Goal: Navigation & Orientation: Find specific page/section

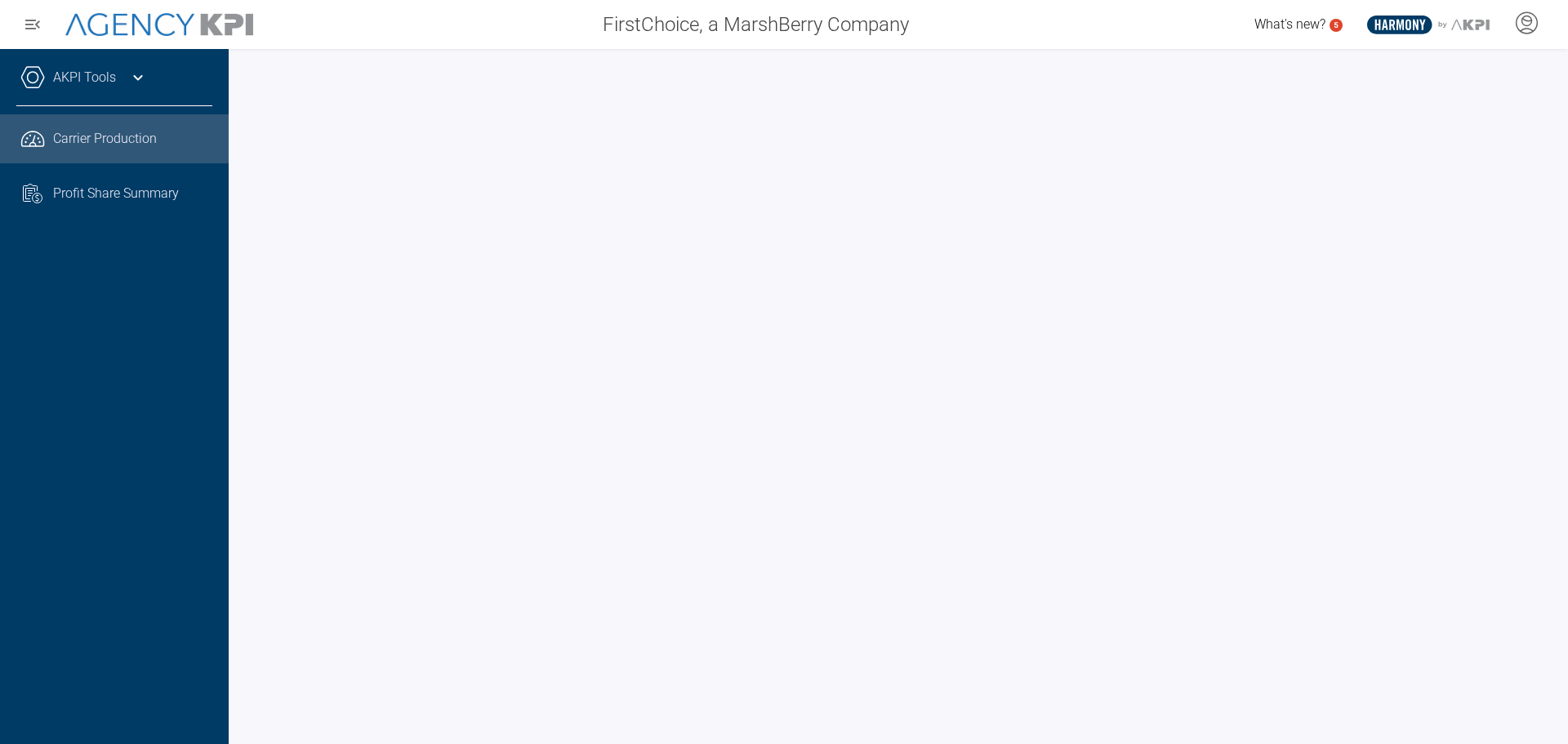
click at [138, 7] on div "FirstChoice, a MarshBerry Company What's new? 5 .st0{fill:#003B66;} .st1{fill:#…" at bounding box center [784, 24] width 1568 height 49
click at [136, 16] on img at bounding box center [158, 24] width 187 height 24
click at [196, 393] on div "AKPI Tools Core Production Data Upload Agency Code Mapping Carrier Data Health …" at bounding box center [114, 396] width 229 height 695
click at [218, 343] on div "AKPI Tools Core Production Data Upload Agency Code Mapping Carrier Data Health …" at bounding box center [114, 396] width 229 height 695
click at [173, 390] on div "AKPI Tools Core Production Data Upload Agency Code Mapping Carrier Data Health …" at bounding box center [114, 396] width 229 height 695
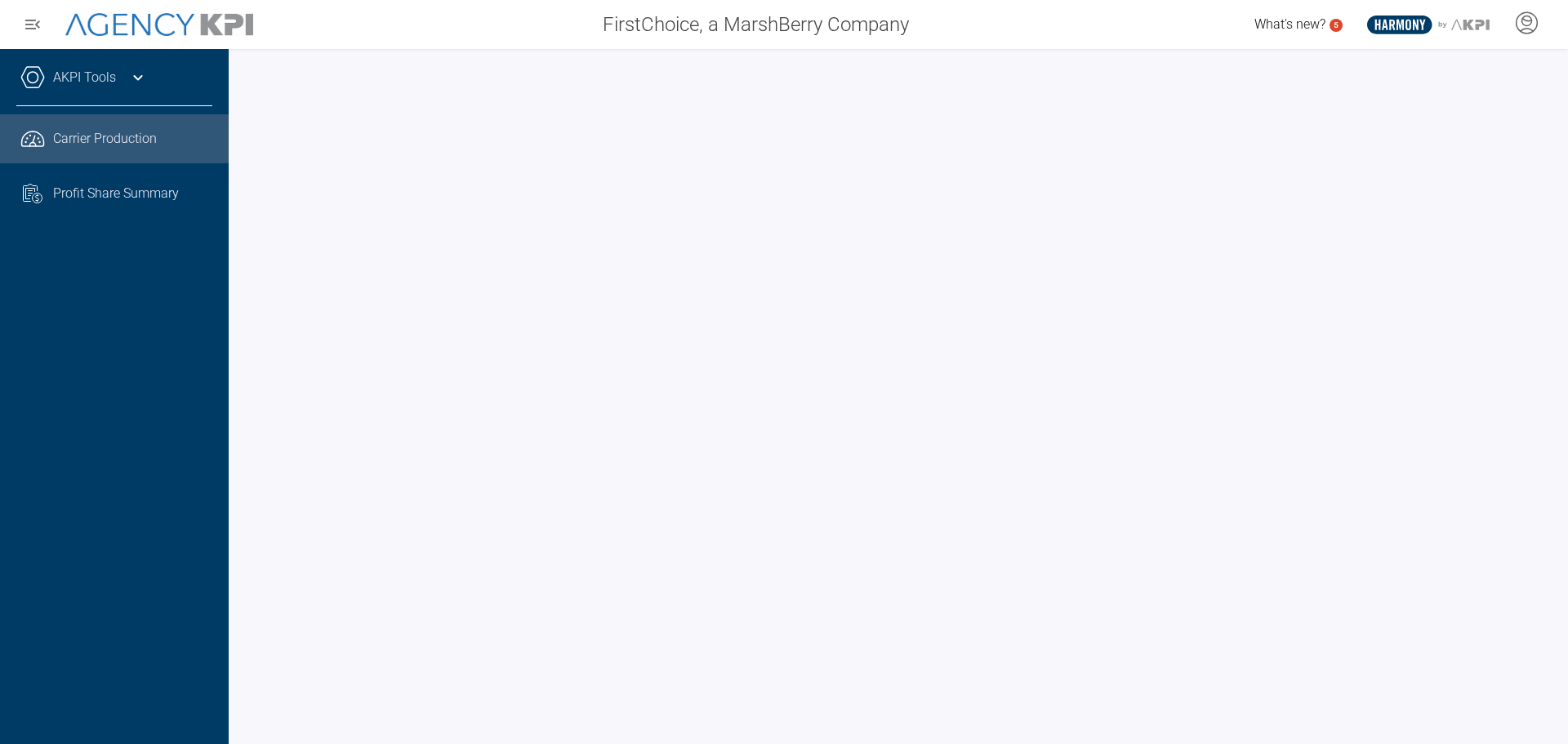
click at [125, 405] on div "AKPI Tools Core Production Data Upload Agency Code Mapping Carrier Data Health …" at bounding box center [114, 396] width 229 height 695
click at [129, 450] on div "AKPI Tools Core Production Data Upload Agency Code Mapping Carrier Data Health …" at bounding box center [114, 396] width 229 height 695
click at [183, 501] on div "AKPI Tools Core Production Data Upload Agency Code Mapping Carrier Data Health …" at bounding box center [114, 396] width 229 height 695
click at [96, 501] on div "AKPI Tools Core Production Data Upload Agency Code Mapping Carrier Data Health …" at bounding box center [114, 396] width 229 height 695
click at [184, 586] on div "AKPI Tools Core Production Data Upload Agency Code Mapping Carrier Data Health …" at bounding box center [114, 396] width 229 height 695
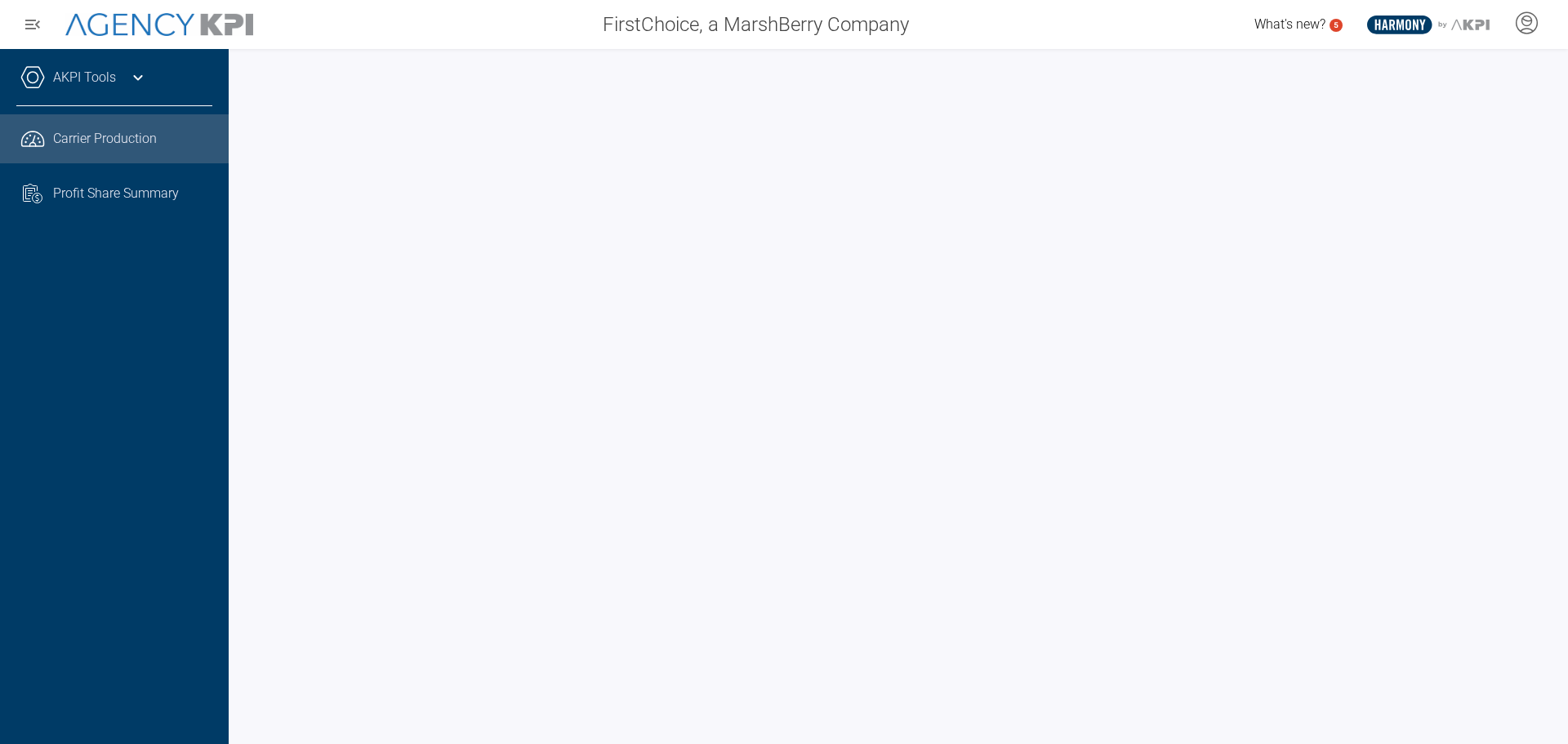
click at [226, 406] on div "AKPI Tools Core Production Data Upload Agency Code Mapping Carrier Data Health …" at bounding box center [114, 396] width 229 height 695
click at [203, 428] on div "AKPI Tools Core Production Data Upload Agency Code Mapping Carrier Data Health …" at bounding box center [114, 396] width 229 height 695
click at [200, 444] on div "AKPI Tools Core Production Data Upload Agency Code Mapping Carrier Data Health …" at bounding box center [114, 396] width 229 height 695
click at [186, 367] on div "AKPI Tools Core Production Data Upload Agency Code Mapping Carrier Data Health …" at bounding box center [114, 396] width 229 height 695
click at [212, 376] on div "AKPI Tools Core Production Data Upload Agency Code Mapping Carrier Data Health …" at bounding box center [114, 396] width 229 height 695
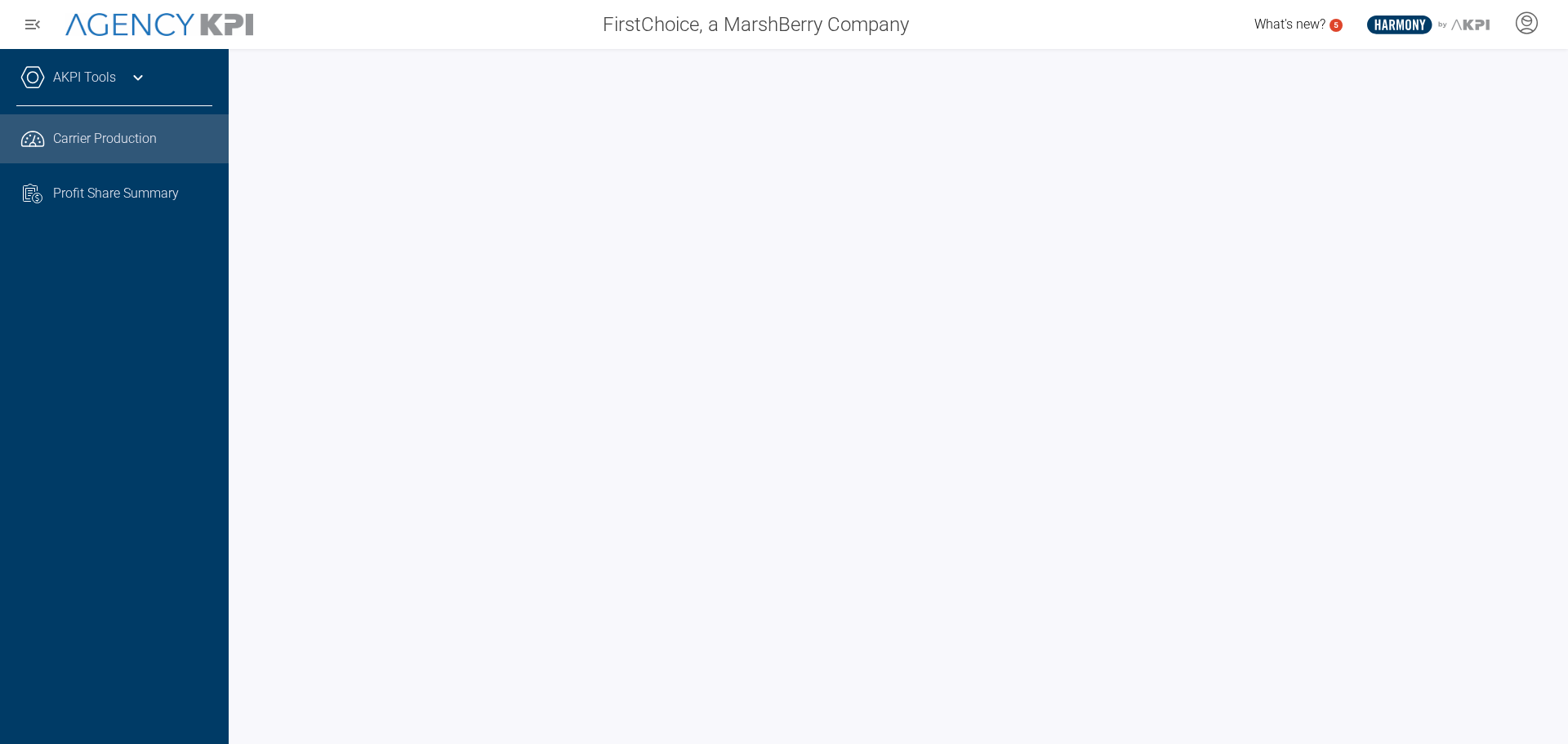
click at [154, 480] on div "AKPI Tools Core Production Data Upload Agency Code Mapping Carrier Data Health …" at bounding box center [114, 396] width 229 height 695
click at [71, 390] on div "AKPI Tools Core Production Data Upload Agency Code Mapping Carrier Data Health …" at bounding box center [114, 396] width 229 height 695
click at [95, 366] on div "AKPI Tools Core Production Data Upload Agency Code Mapping Carrier Data Health …" at bounding box center [114, 396] width 229 height 695
click at [186, 442] on div "AKPI Tools Core Production Data Upload Agency Code Mapping Carrier Data Health …" at bounding box center [114, 396] width 229 height 695
click at [115, 339] on div "AKPI Tools Core Production Data Upload Agency Code Mapping Carrier Data Health …" at bounding box center [114, 396] width 229 height 695
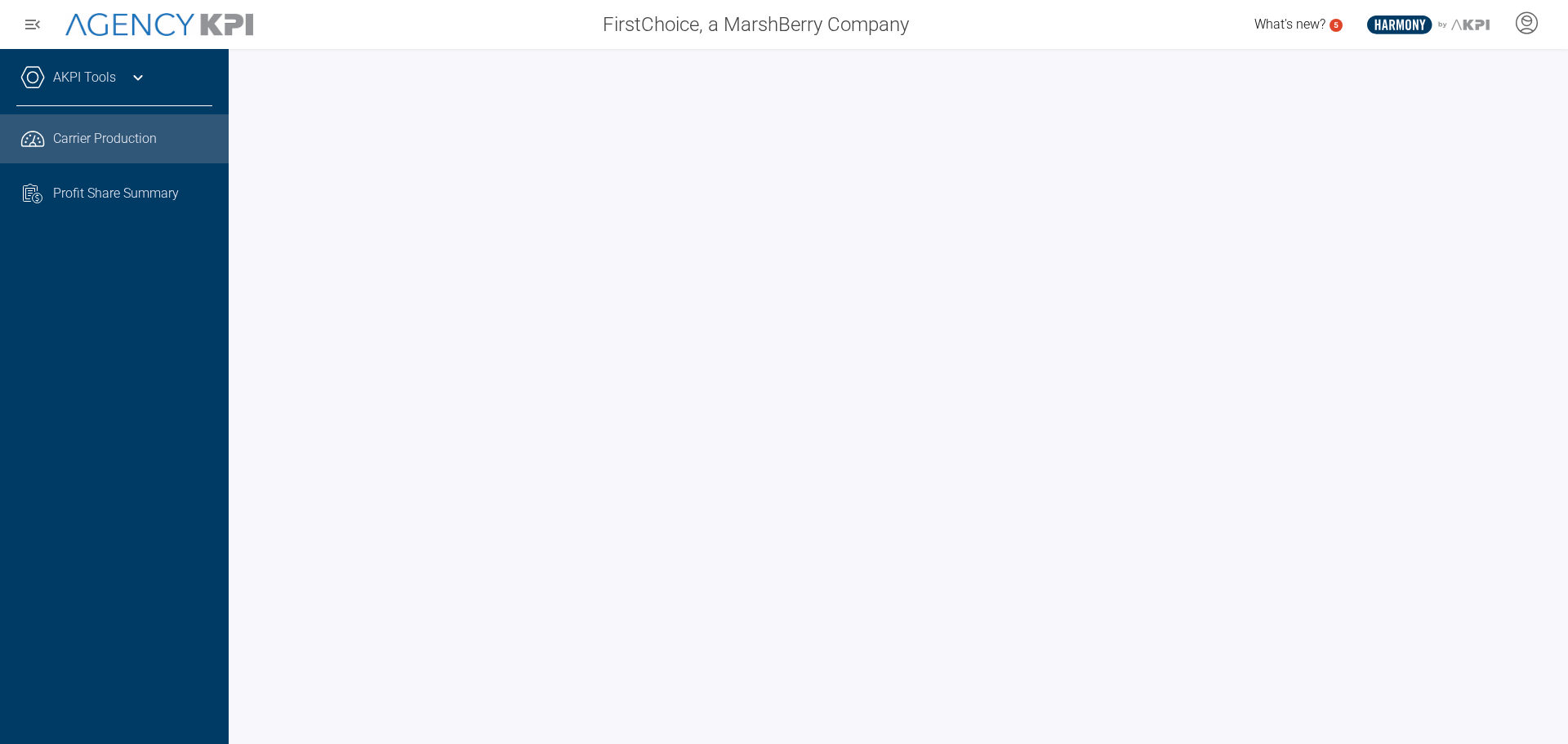
click at [132, 320] on div "AKPI Tools Core Production Data Upload Agency Code Mapping Carrier Data Health …" at bounding box center [114, 396] width 229 height 695
click at [81, 438] on div "AKPI Tools Core Production Data Upload Agency Code Mapping Carrier Data Health …" at bounding box center [114, 396] width 229 height 695
